Goal: Transaction & Acquisition: Register for event/course

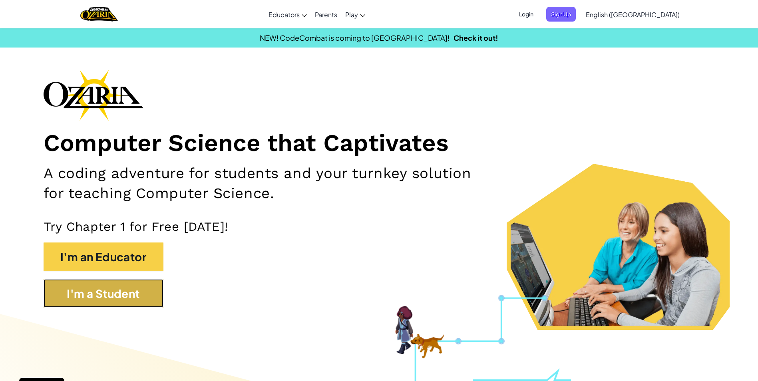
click at [101, 284] on button "I'm a Student" at bounding box center [104, 293] width 120 height 29
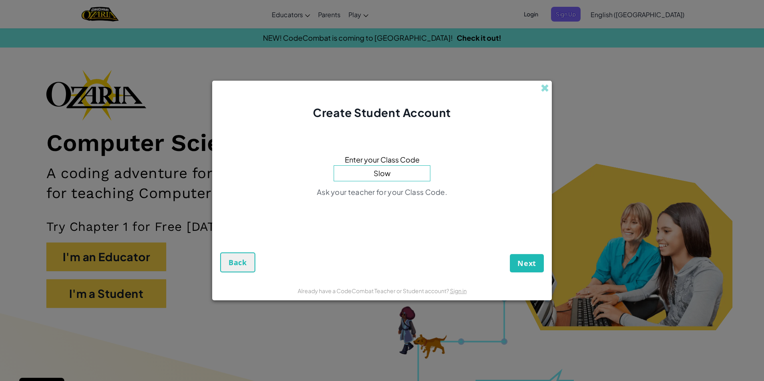
click at [510, 254] on button "Next" at bounding box center [527, 263] width 34 height 18
click at [401, 176] on input "Slow" at bounding box center [382, 173] width 97 height 16
type input "SlowDryGame"
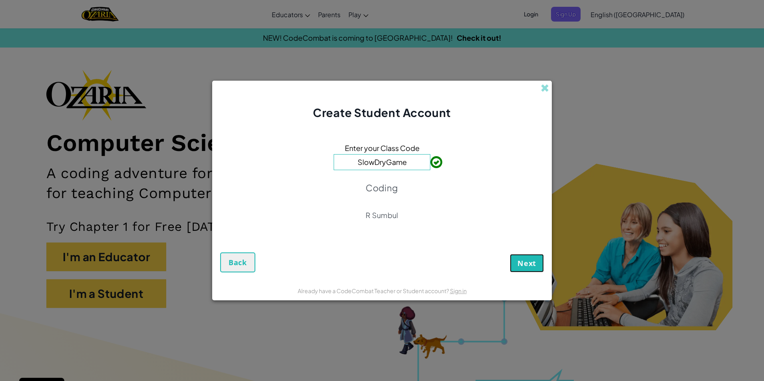
click at [517, 264] on span "Next" at bounding box center [526, 264] width 19 height 10
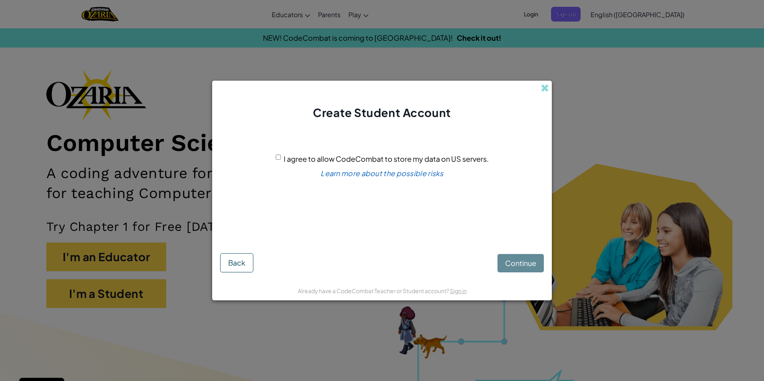
click at [279, 156] on input "I agree to allow CodeCombat to store my data on US servers." at bounding box center [278, 157] width 5 height 5
checkbox input "true"
click at [512, 265] on span "Continue" at bounding box center [520, 263] width 31 height 9
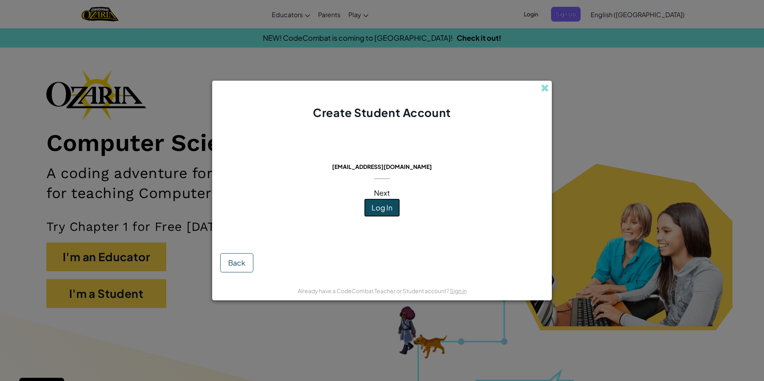
click at [391, 209] on span "Log In" at bounding box center [382, 207] width 21 height 9
